Goal: Book appointment/travel/reservation

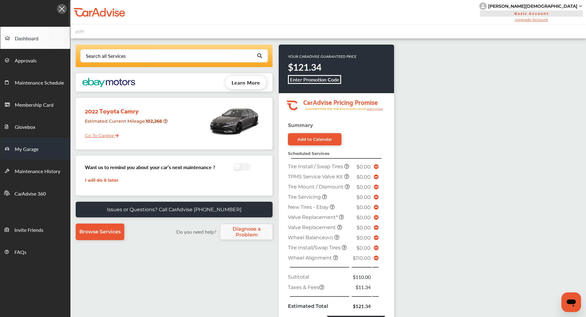
click at [36, 146] on span "My Garage" at bounding box center [27, 149] width 24 height 8
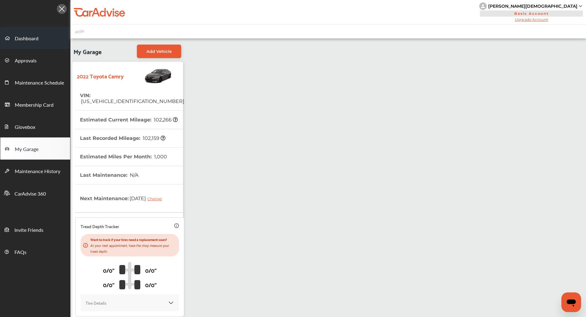
click at [27, 31] on link "Dashboard" at bounding box center [35, 38] width 70 height 22
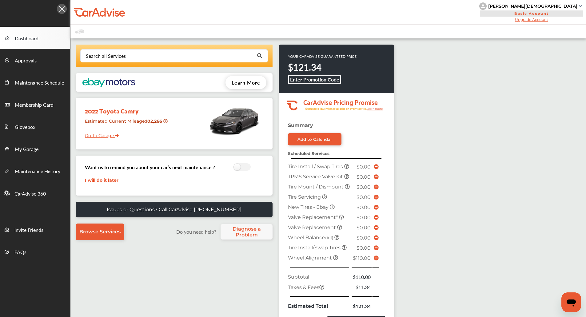
scroll to position [65, 0]
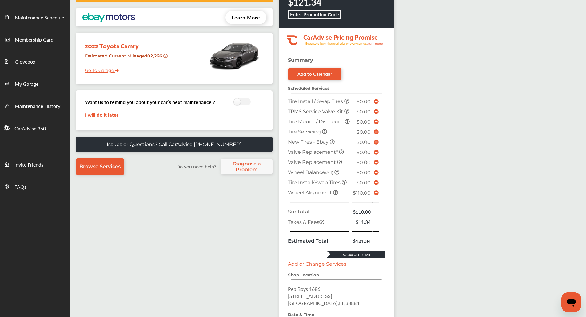
click at [455, 226] on div "Search all Services Looking for something we don’t seem to have? Contact us. .s…" at bounding box center [327, 183] width 515 height 420
click at [376, 195] on icon at bounding box center [376, 192] width 5 height 5
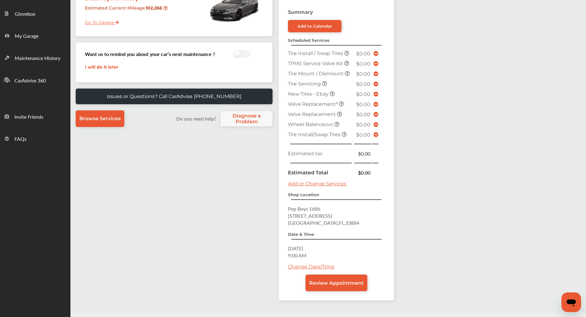
scroll to position [113, 0]
click at [295, 266] on link "Change Date/Time" at bounding box center [311, 267] width 46 height 6
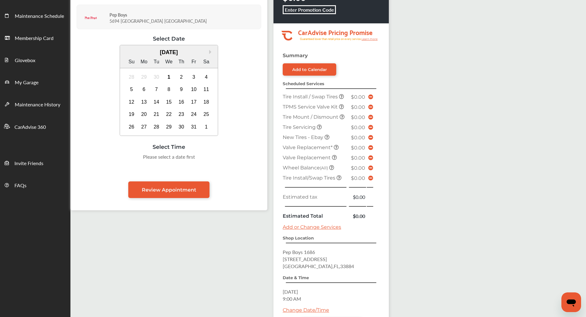
scroll to position [67, 0]
click at [129, 90] on div "5" at bounding box center [132, 89] width 10 height 10
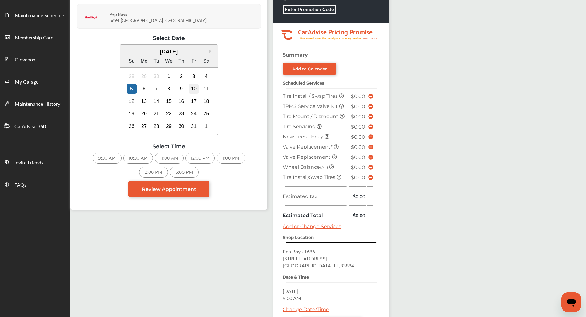
click at [196, 87] on div "10" at bounding box center [194, 89] width 10 height 10
click at [228, 160] on div "12:00 PM" at bounding box center [230, 158] width 29 height 11
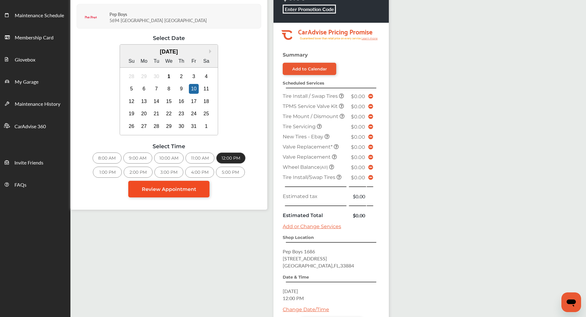
click at [175, 189] on span "Review Appointment" at bounding box center [169, 189] width 54 height 6
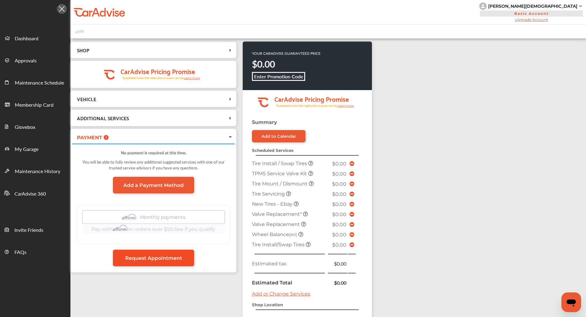
click at [177, 259] on span "Request Appointment" at bounding box center [153, 258] width 57 height 6
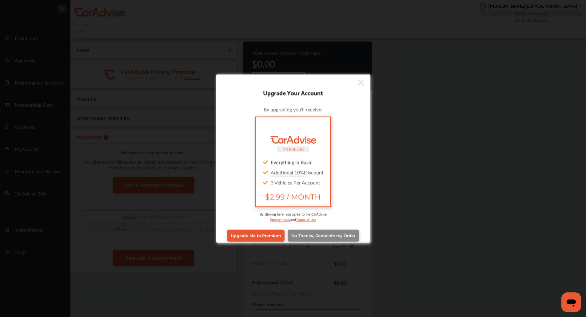
click at [327, 236] on span "No Thanks, Complete my Order" at bounding box center [323, 235] width 64 height 5
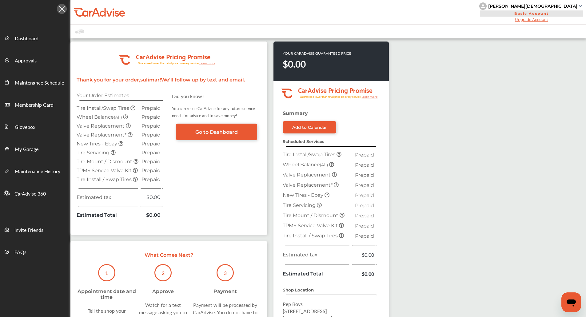
scroll to position [103, 0]
